Goal: Complete application form

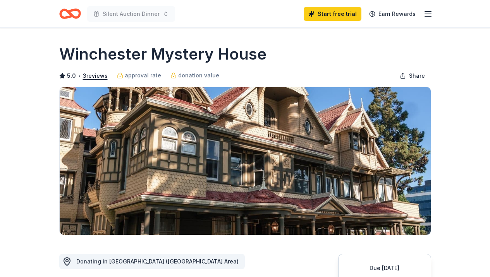
click at [319, 59] on div "Winchester Mystery House" at bounding box center [245, 54] width 372 height 22
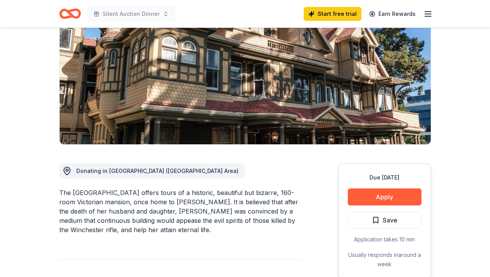
scroll to position [93, 0]
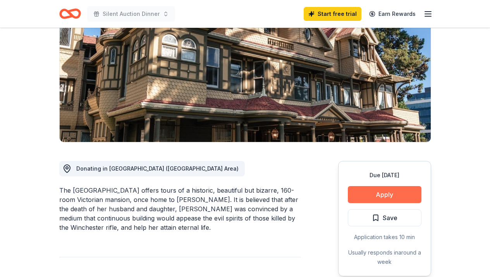
click at [363, 189] on button "Apply" at bounding box center [385, 194] width 74 height 17
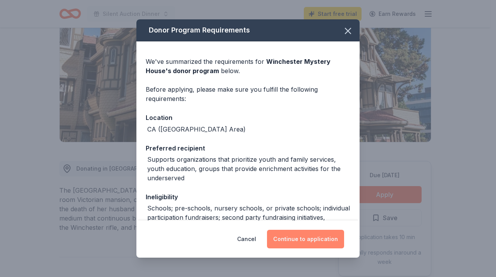
click at [304, 241] on button "Continue to application" at bounding box center [305, 239] width 77 height 19
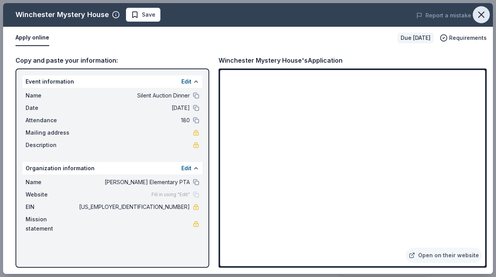
click at [479, 17] on icon "button" at bounding box center [480, 14] width 5 height 5
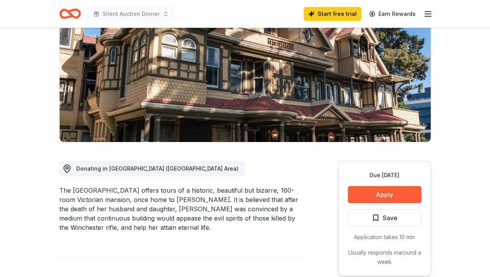
scroll to position [93, 0]
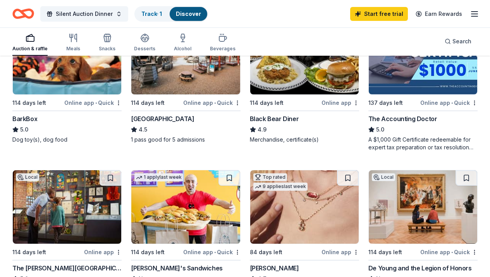
scroll to position [426, 0]
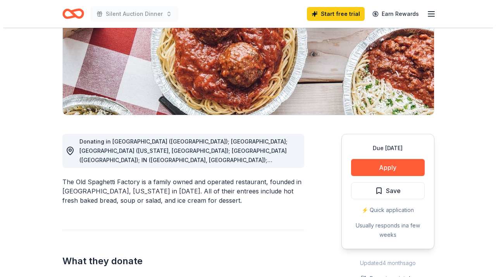
scroll to position [124, 0]
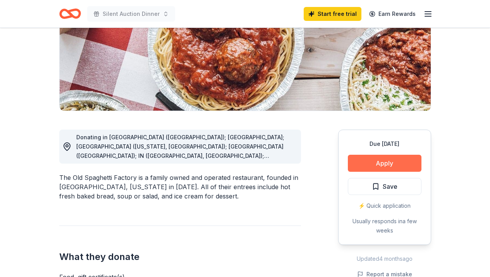
click at [378, 162] on button "Apply" at bounding box center [385, 163] width 74 height 17
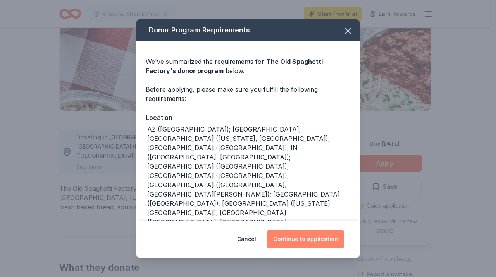
click at [299, 239] on button "Continue to application" at bounding box center [305, 239] width 77 height 19
